Goal: Task Accomplishment & Management: Manage account settings

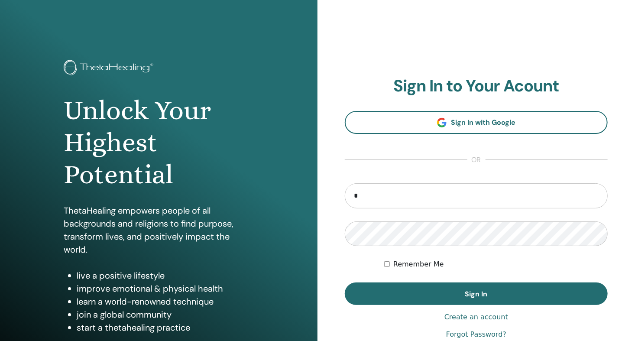
type input "**********"
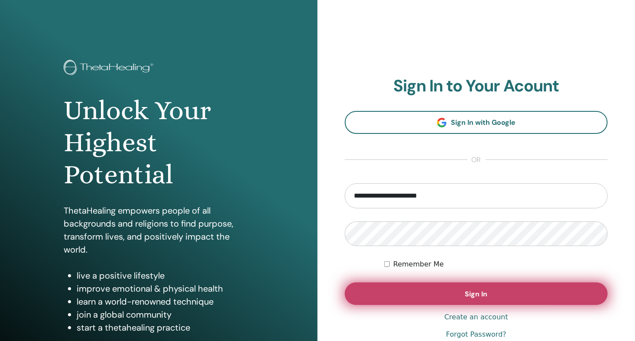
click at [487, 291] on span "Sign In" at bounding box center [476, 293] width 23 height 9
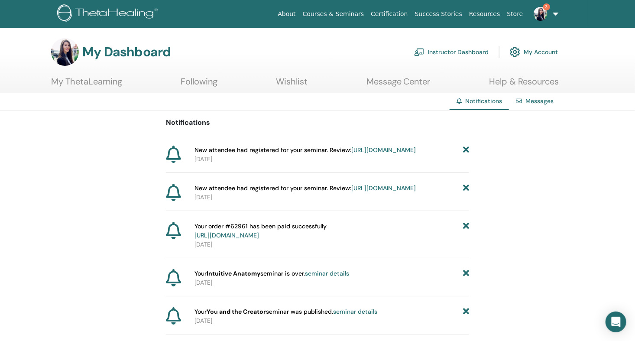
click at [464, 147] on icon at bounding box center [466, 150] width 6 height 9
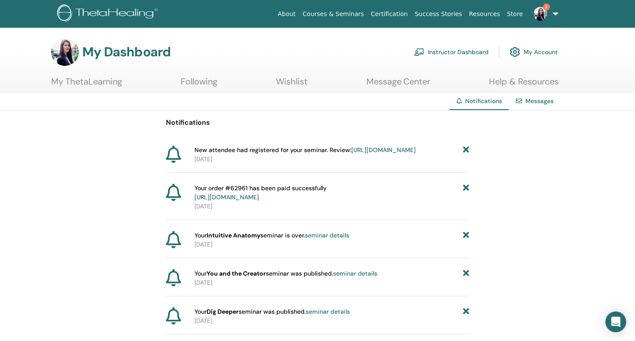
click at [468, 149] on icon at bounding box center [466, 150] width 6 height 9
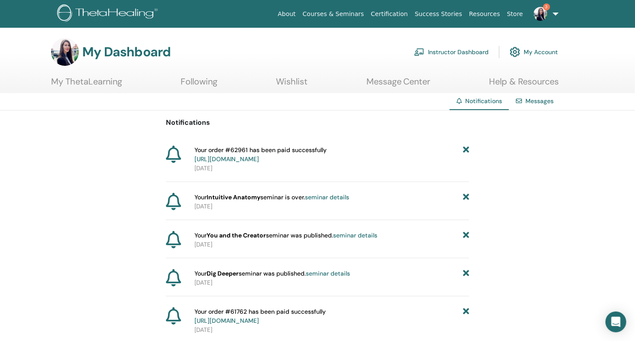
click at [464, 50] on link "Instructor Dashboard" at bounding box center [451, 51] width 75 height 19
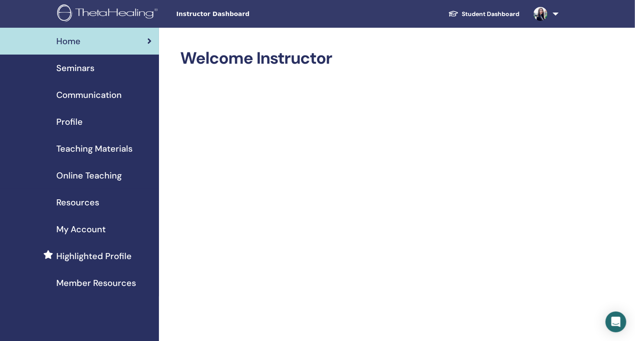
click at [91, 69] on span "Seminars" at bounding box center [75, 68] width 38 height 13
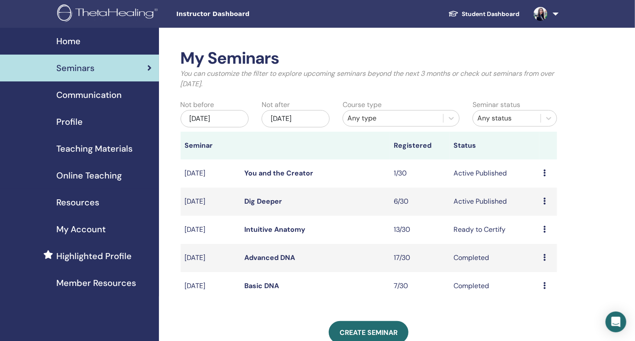
click at [266, 198] on link "Dig Deeper" at bounding box center [264, 201] width 38 height 9
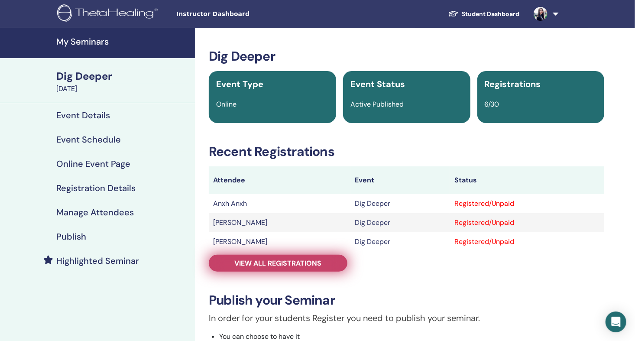
click at [270, 266] on span "View all registrations" at bounding box center [278, 263] width 87 height 9
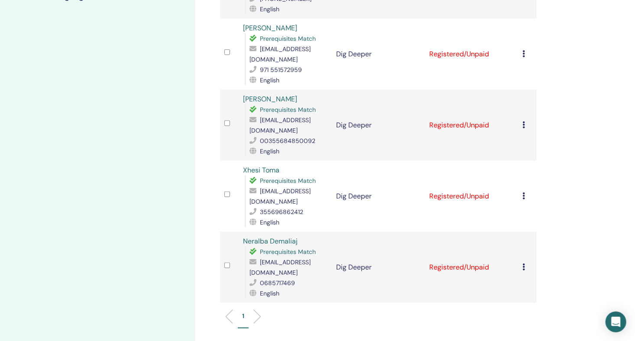
scroll to position [289, 0]
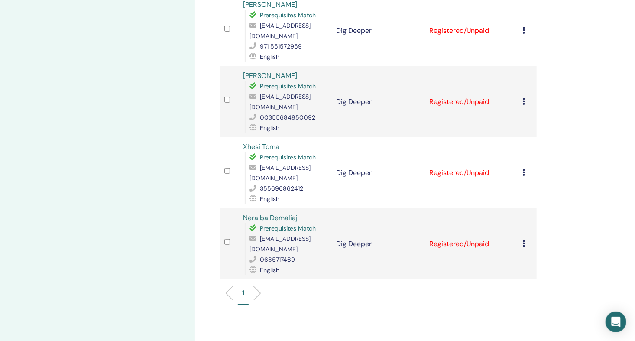
click at [523, 169] on icon at bounding box center [524, 172] width 3 height 7
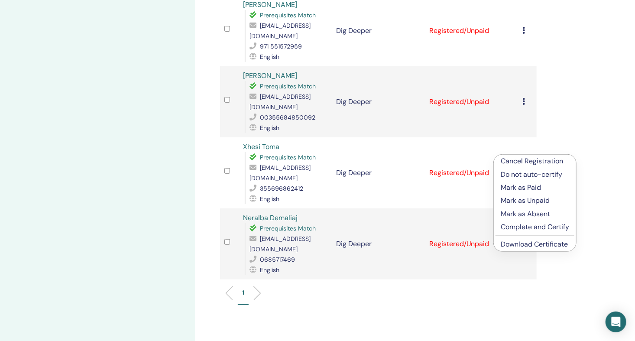
click at [524, 188] on p "Mark as Paid" at bounding box center [535, 187] width 68 height 10
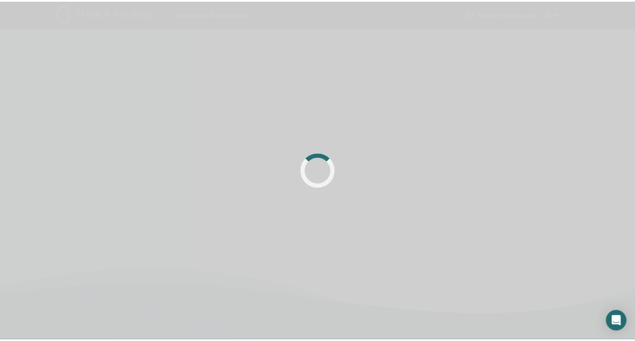
scroll to position [206, 0]
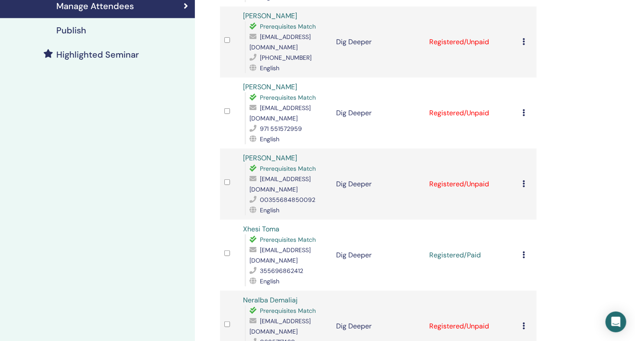
click at [523, 109] on icon at bounding box center [524, 112] width 3 height 7
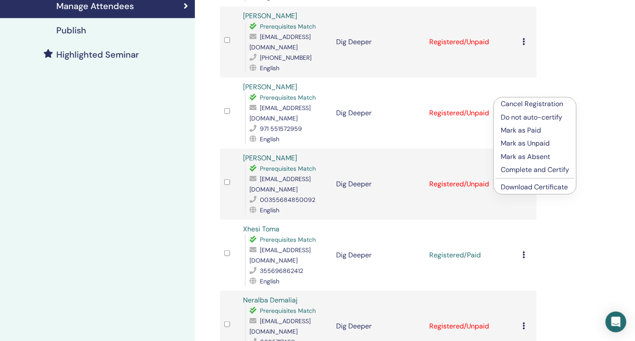
click at [525, 251] on icon at bounding box center [524, 254] width 3 height 7
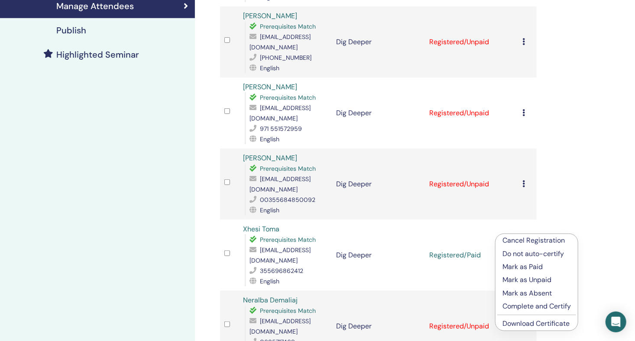
click at [524, 109] on icon at bounding box center [524, 112] width 3 height 7
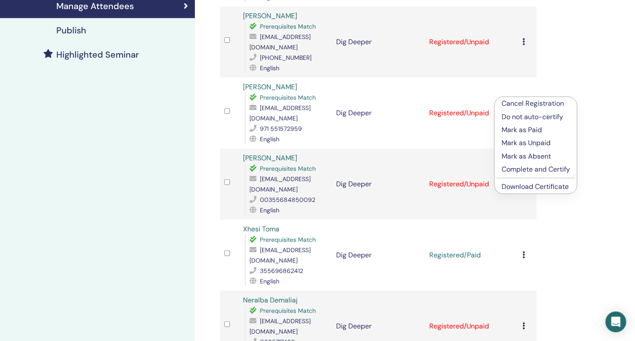
click at [531, 130] on p "Mark as Paid" at bounding box center [536, 130] width 68 height 10
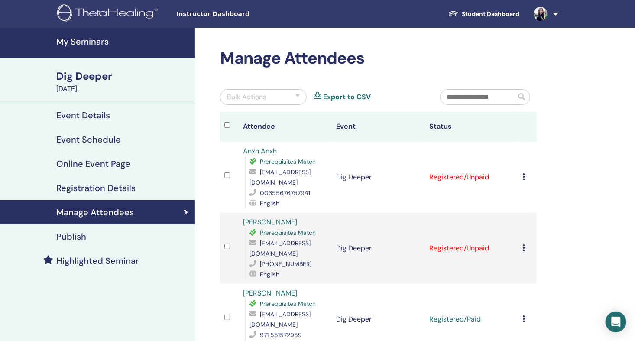
click at [97, 43] on h4 "My Seminars" at bounding box center [122, 41] width 133 height 10
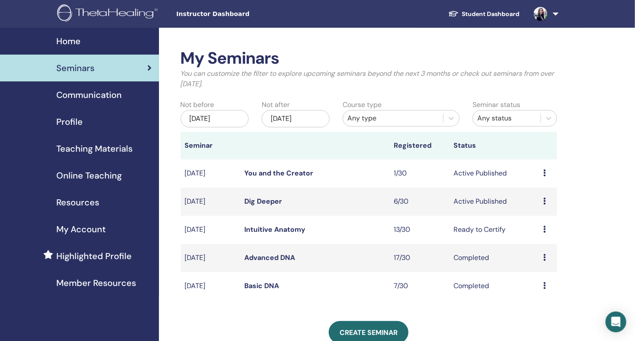
click at [281, 170] on link "You and the Creator" at bounding box center [279, 173] width 69 height 9
click at [102, 72] on div "Seminars" at bounding box center [79, 68] width 145 height 13
click at [267, 172] on link "You and the Creator" at bounding box center [279, 173] width 69 height 9
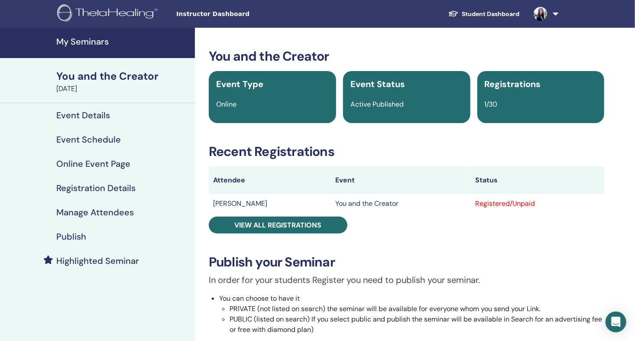
click at [85, 115] on h4 "Event Details" at bounding box center [83, 115] width 54 height 10
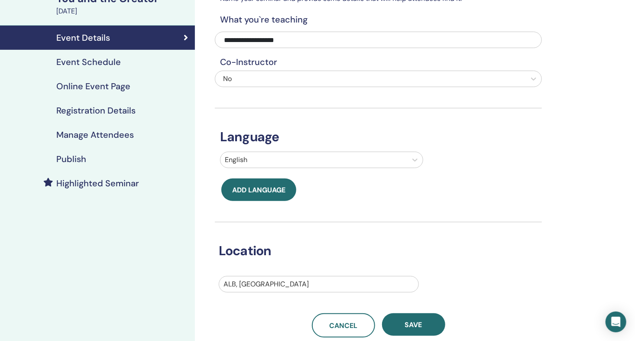
scroll to position [144, 0]
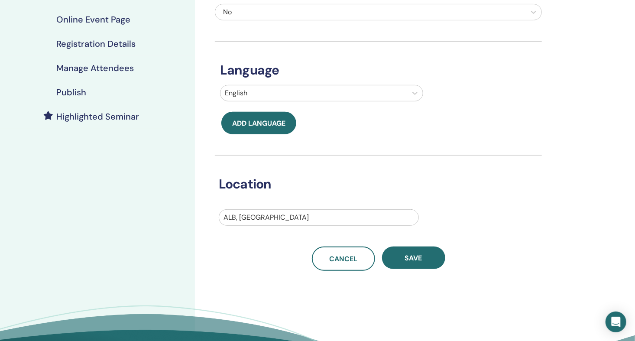
click at [293, 215] on div at bounding box center [319, 217] width 191 height 12
type input "****"
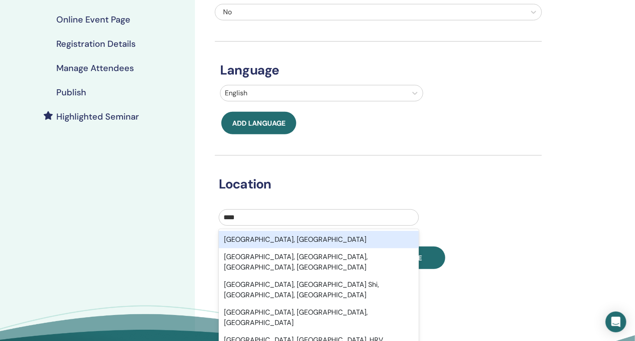
click at [273, 238] on div "Istanbul, TUR" at bounding box center [319, 239] width 200 height 17
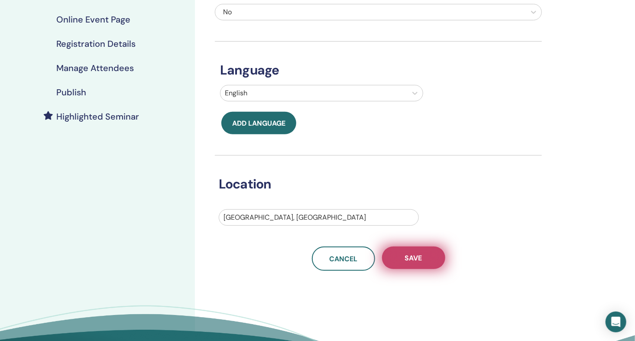
click at [422, 260] on span "Save" at bounding box center [413, 257] width 17 height 9
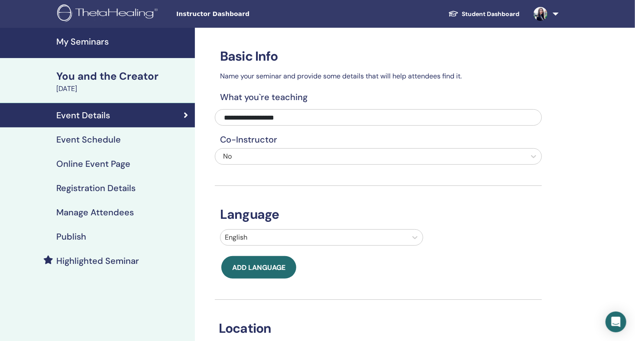
click at [79, 236] on h4 "Publish" at bounding box center [71, 236] width 30 height 10
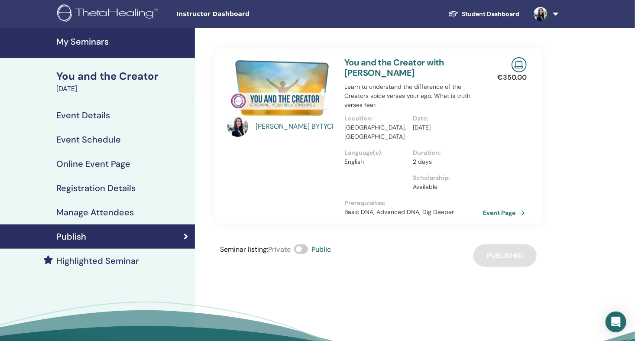
click at [494, 206] on link "Event Page" at bounding box center [505, 212] width 45 height 13
